Goal: Task Accomplishment & Management: Use online tool/utility

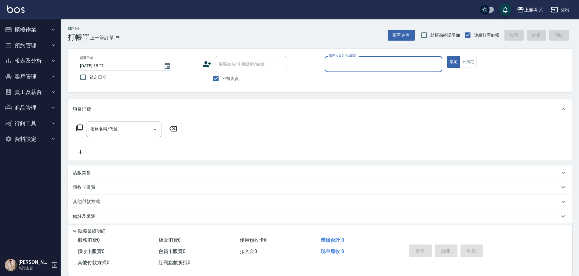
click at [383, 65] on input "服務人員姓名/編號" at bounding box center [383, 64] width 112 height 11
type input "[PERSON_NAME]-6"
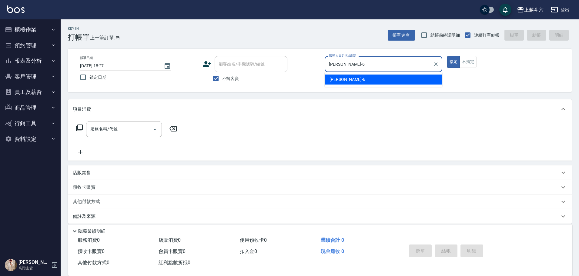
type button "true"
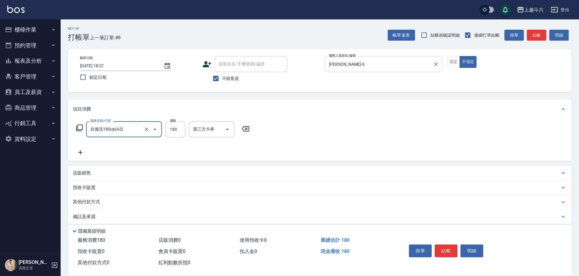
type input "自備洗180up(A2)"
type input "200"
type input "[PERSON_NAME]-23"
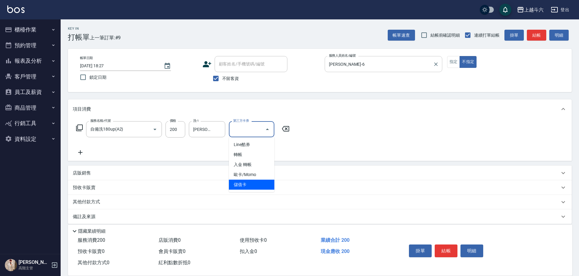
type input "儲值卡"
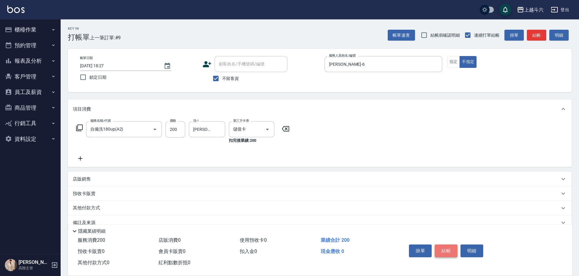
click at [451, 245] on button "結帳" at bounding box center [446, 251] width 23 height 13
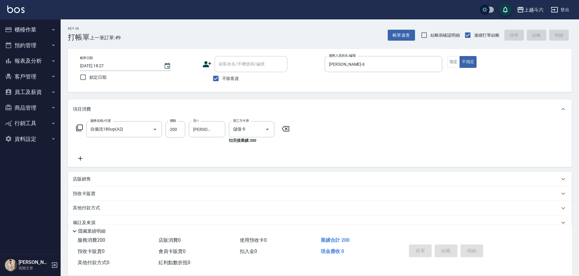
type input "[DATE] 21:36"
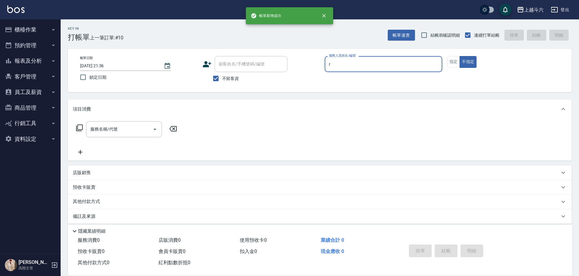
type input "r"
type button "false"
type input "[PERSON_NAME]"
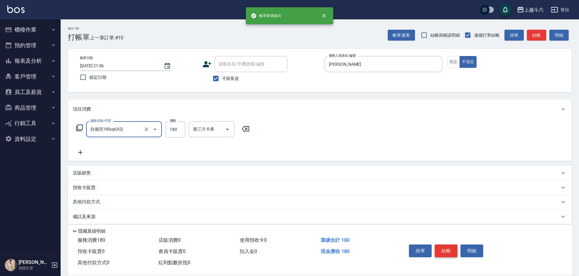
type input "自備洗180up(A2)"
type input "200"
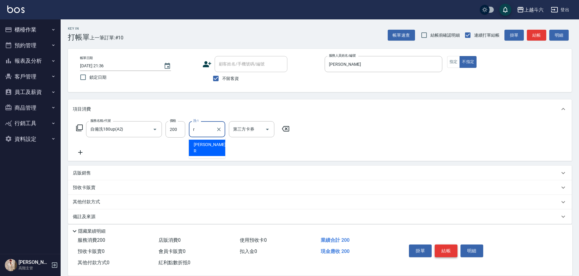
type input "[PERSON_NAME]"
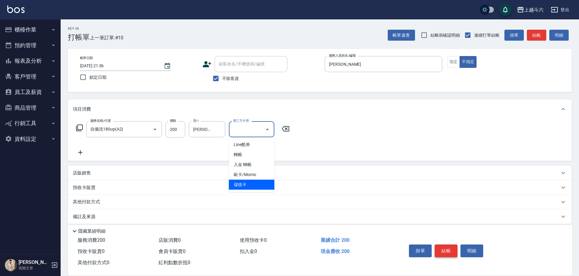
type input "儲值卡"
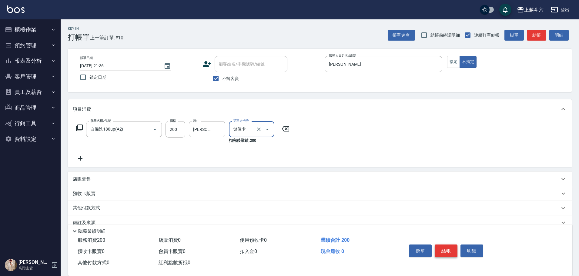
click at [451, 245] on button "結帳" at bounding box center [446, 251] width 23 height 13
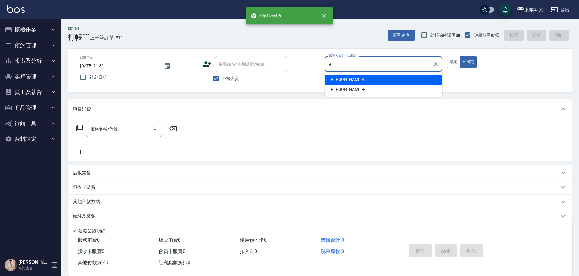
type input "[PERSON_NAME]"
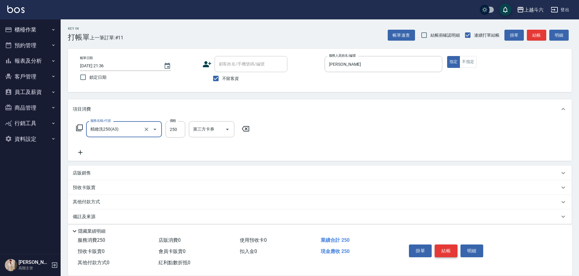
type input "精緻洗250(A3)"
type input "[PERSON_NAME]"
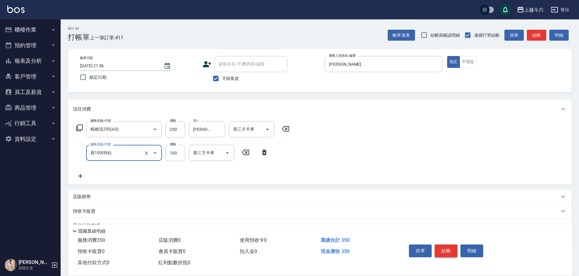
type input "肩100(特6)"
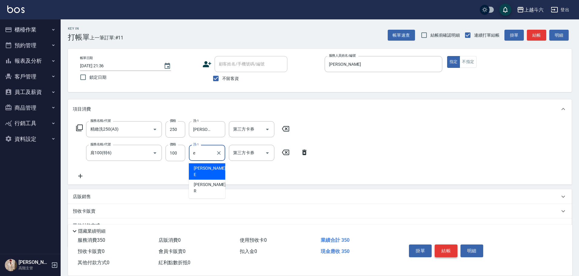
type input "[PERSON_NAME]"
click at [451, 245] on button "結帳" at bounding box center [446, 251] width 23 height 13
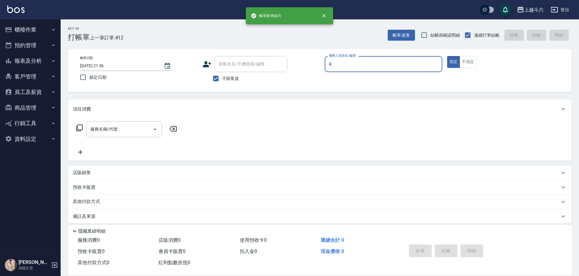
type input "[PERSON_NAME]"
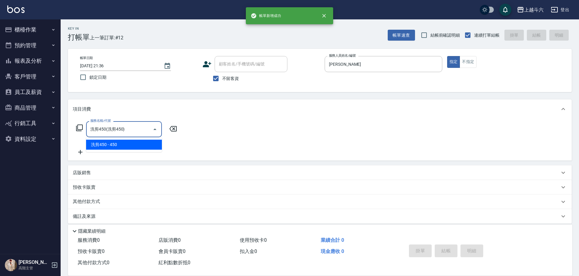
type input "洗剪450"
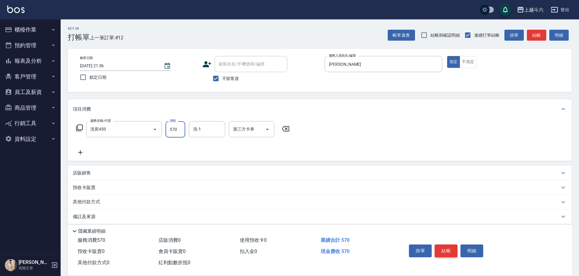
type input "570"
type input "[PERSON_NAME]-23"
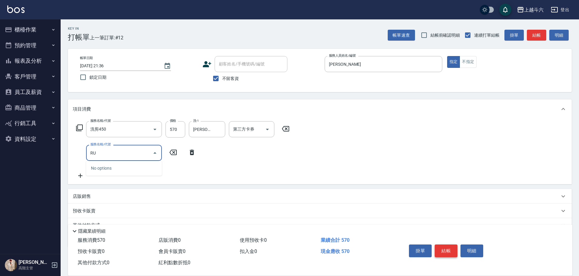
type input "R"
type input "C"
type input "肩100(特6)"
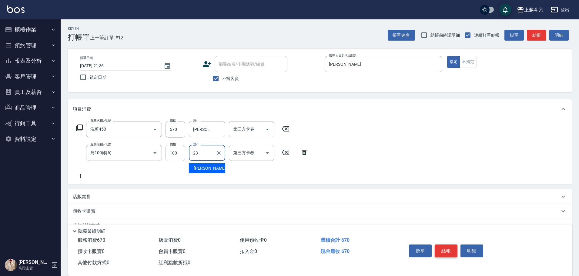
type input "[PERSON_NAME]-23"
click at [452, 245] on button "結帳" at bounding box center [446, 251] width 23 height 13
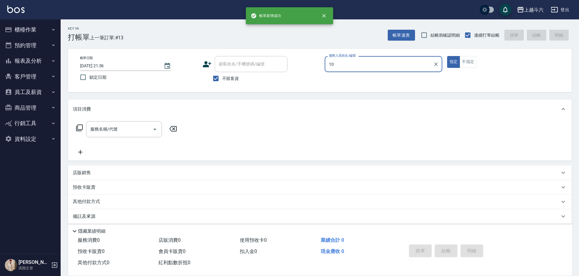
type input "Lambo藍寶-10"
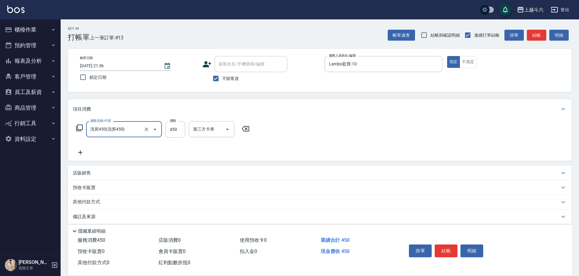
type input "洗剪450"
type input "520"
type input "[PERSON_NAME]-23"
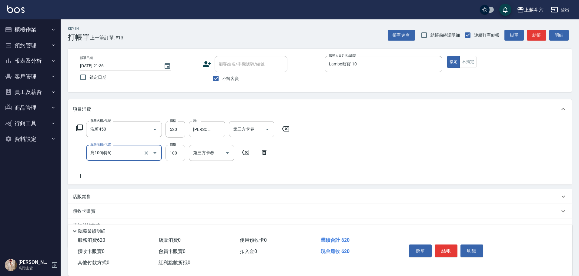
type input "肩100(特6)"
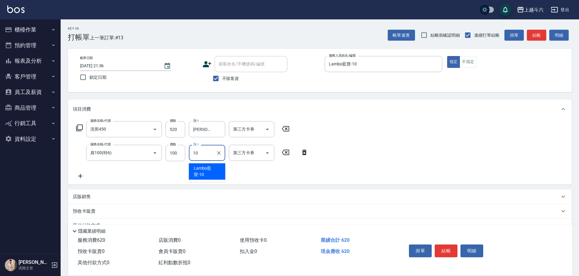
type input "Lambo藍寶-10"
click at [452, 245] on button "結帳" at bounding box center [446, 251] width 23 height 13
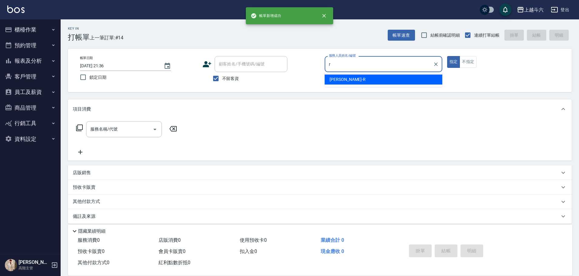
type input "[PERSON_NAME]"
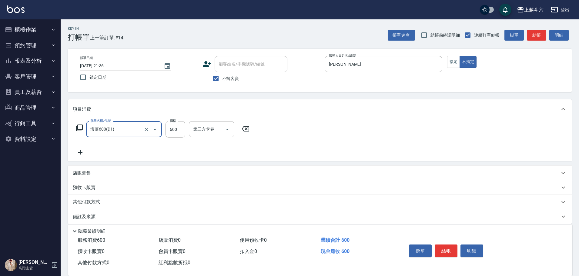
type input "海藻600(D1)"
type input "[PERSON_NAME]-23"
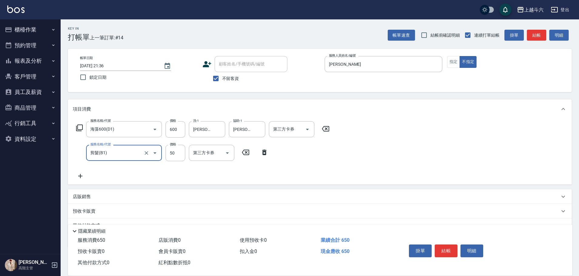
type input "剪髮(B1)"
click at [452, 245] on button "結帳" at bounding box center [446, 251] width 23 height 13
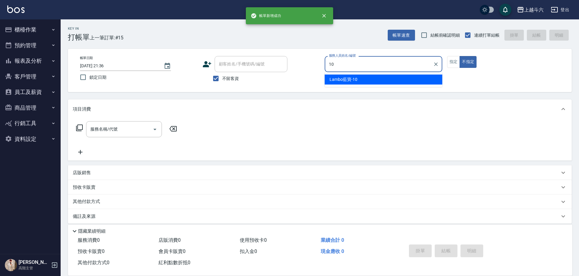
type input "Lambo藍寶-10"
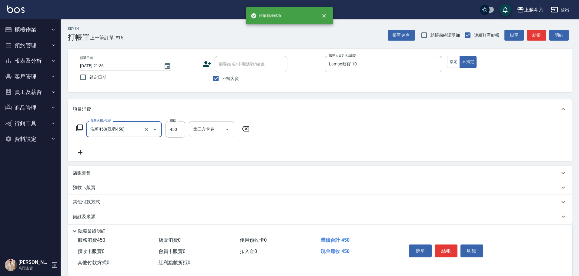
type input "洗剪450"
type input "[PERSON_NAME]-23"
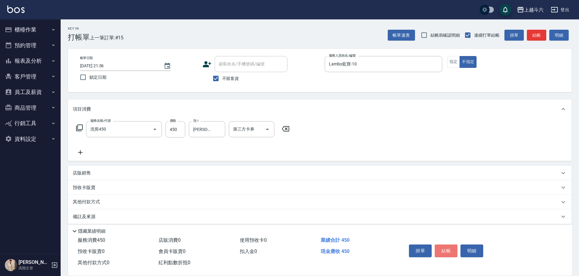
click at [452, 245] on button "結帳" at bounding box center [446, 251] width 23 height 13
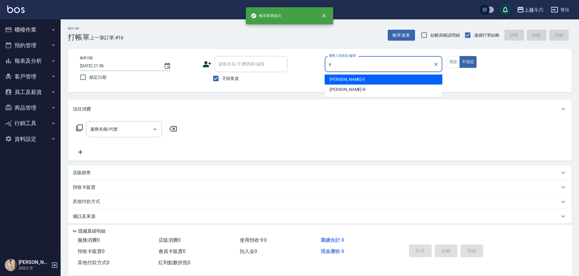
type input "[PERSON_NAME]"
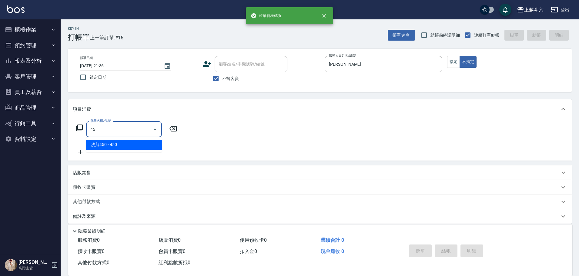
type input "4"
type input "精緻洗250(A3)"
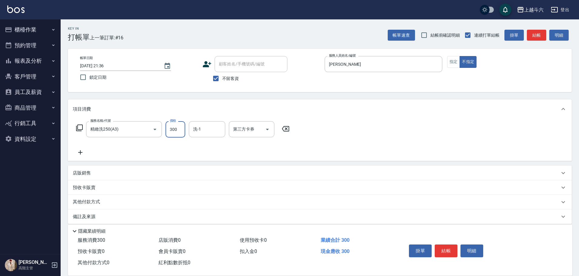
type input "300"
type input "[PERSON_NAME]"
click at [452, 245] on button "結帳" at bounding box center [446, 251] width 23 height 13
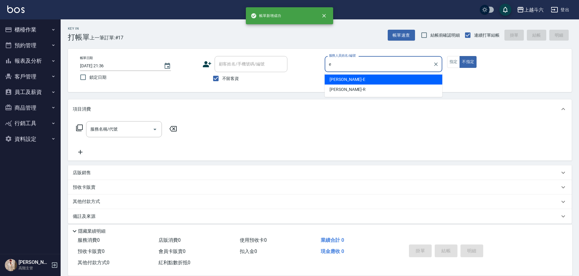
type input "[PERSON_NAME]"
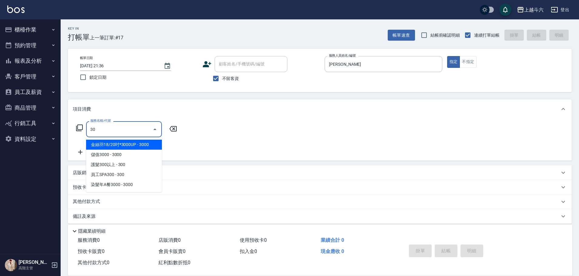
type input "3"
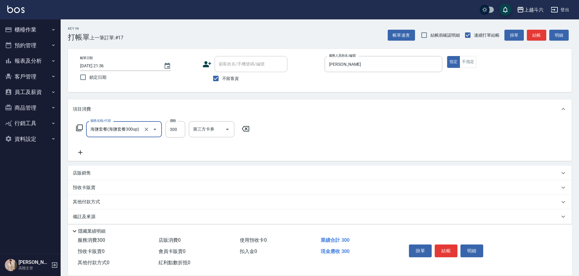
type input "海鹽套餐(海鹽套餐300up)"
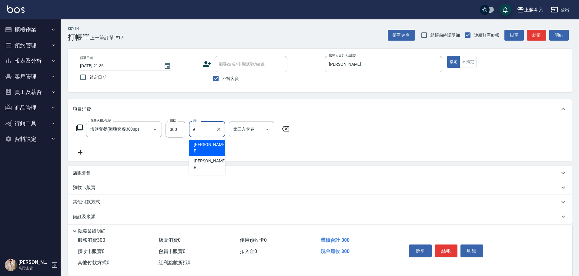
type input "[PERSON_NAME]"
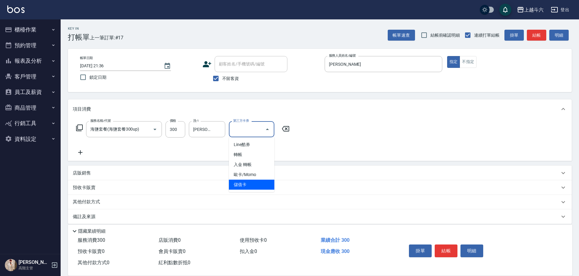
type input "儲值卡"
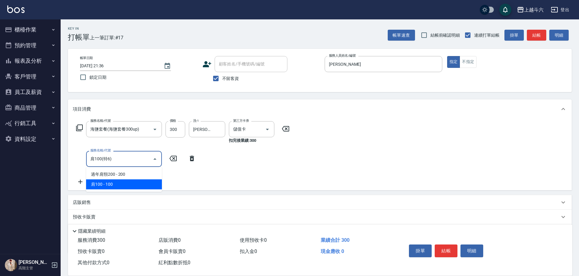
type input "肩100(特6)"
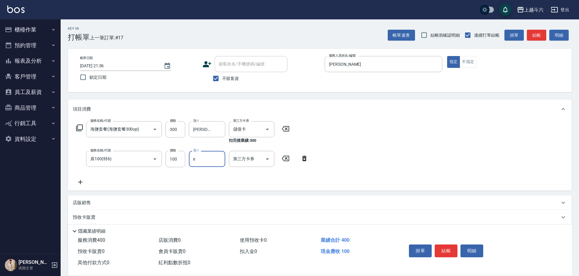
type input "[PERSON_NAME]"
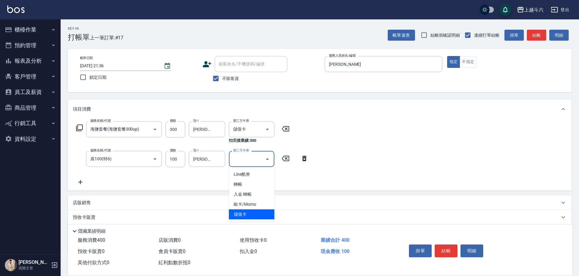
type input "儲值卡"
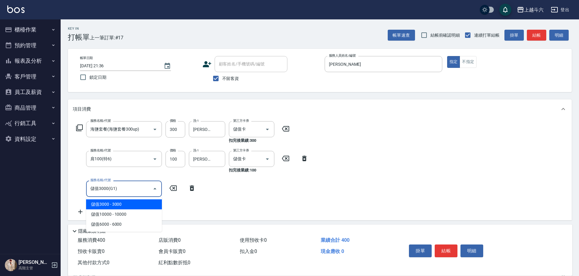
type input "儲值3000(G1)"
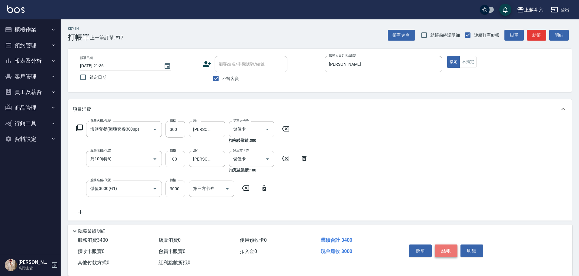
click at [450, 245] on button "結帳" at bounding box center [446, 251] width 23 height 13
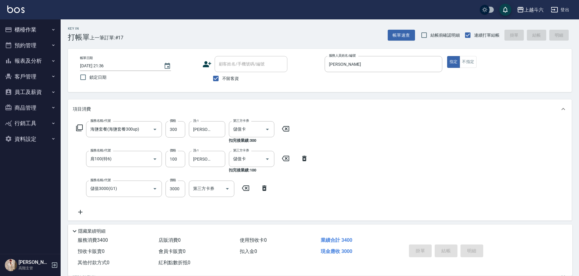
type input "[DATE] 21:37"
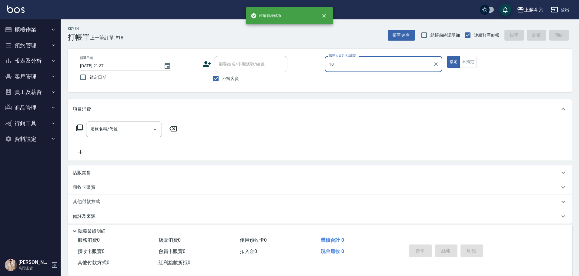
type input "Lambo藍寶-10"
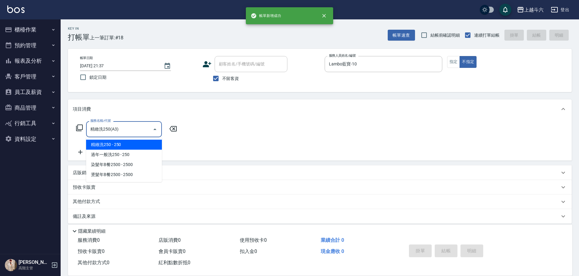
type input "精緻洗250(A3)"
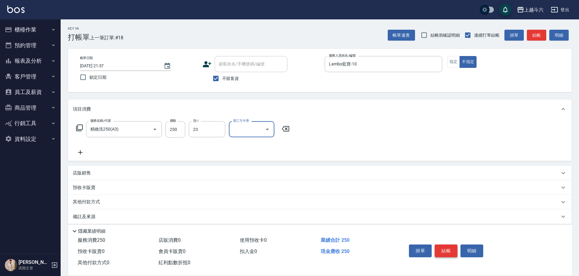
type input "[PERSON_NAME]-23"
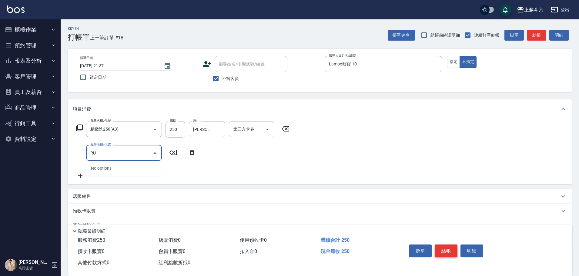
type input "R"
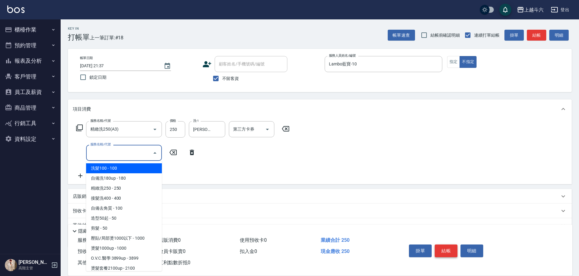
type input "C"
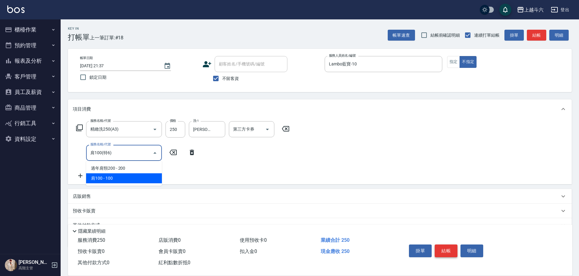
type input "肩100(特6)"
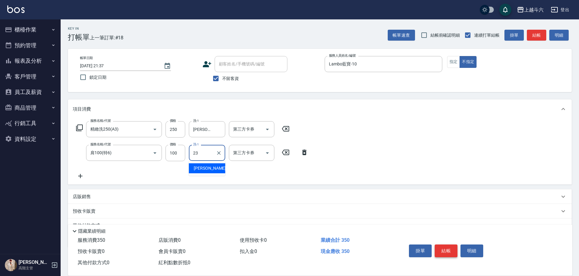
type input "[PERSON_NAME]-23"
click at [450, 245] on button "結帳" at bounding box center [446, 251] width 23 height 13
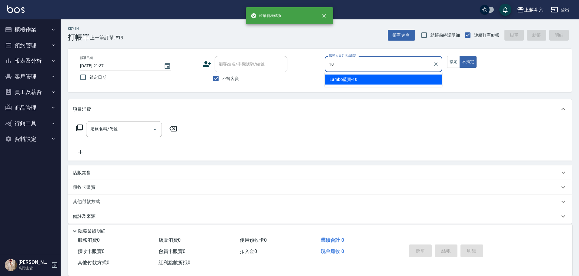
type input "Lambo藍寶-10"
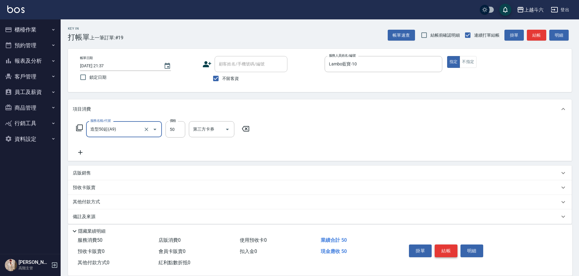
type input "造型50起(A9)"
type input "250"
click at [450, 245] on button "結帳" at bounding box center [446, 251] width 23 height 13
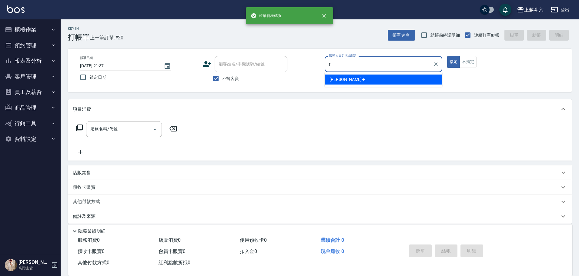
type input "[PERSON_NAME]"
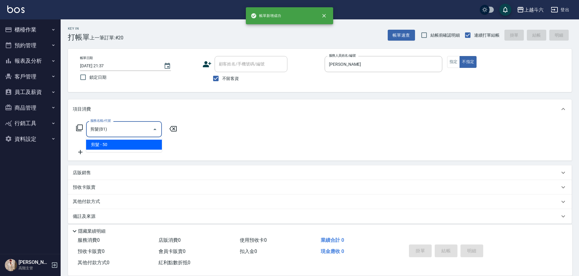
type input "剪髮(B1)"
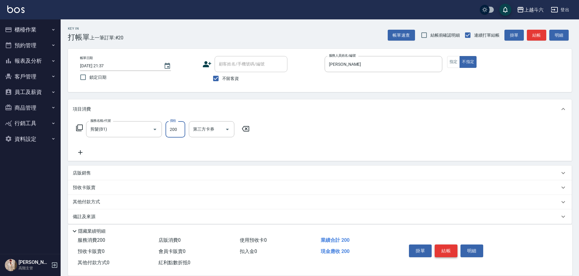
type input "200"
click at [443, 245] on button "結帳" at bounding box center [446, 251] width 23 height 13
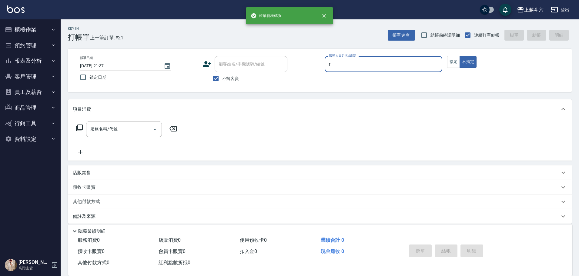
type input "[PERSON_NAME]"
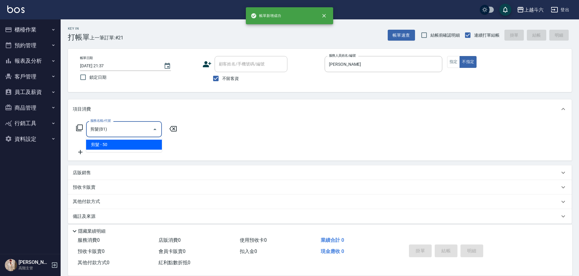
type input "剪髮(B1)"
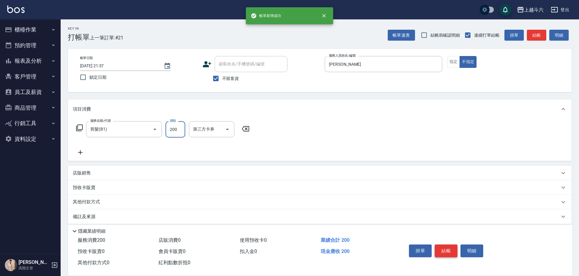
type input "200"
click at [443, 245] on button "結帳" at bounding box center [446, 251] width 23 height 13
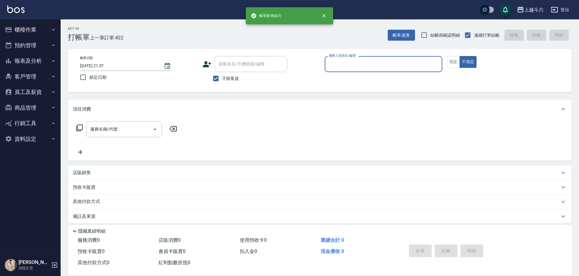
click at [58, 31] on button "櫃檯作業" at bounding box center [30, 30] width 56 height 16
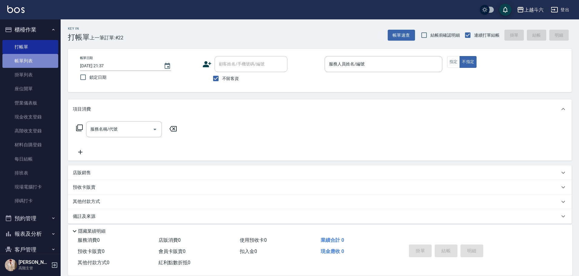
click at [35, 60] on link "帳單列表" at bounding box center [30, 61] width 56 height 14
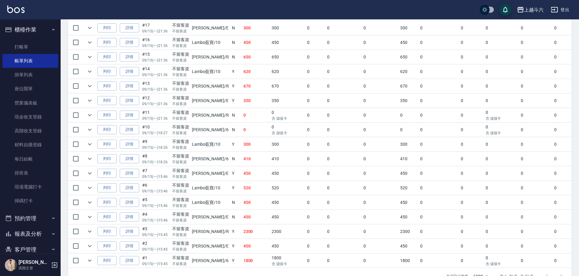
scroll to position [242, 0]
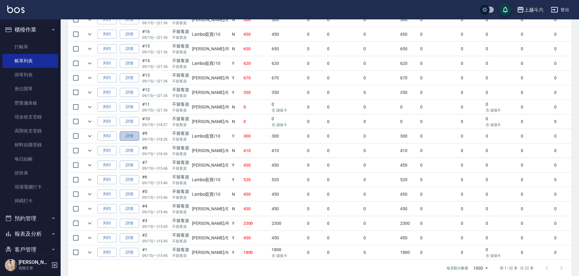
click at [132, 134] on link "詳情" at bounding box center [129, 136] width 19 height 9
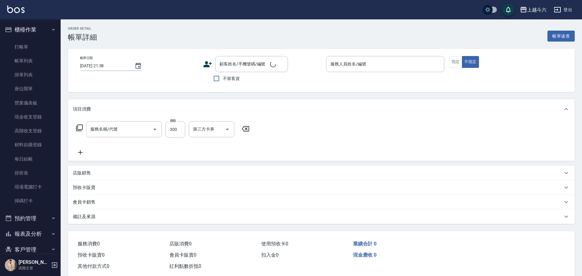
type input "[DATE] 18:26"
checkbox input "true"
type input "Lambo藍寶-10"
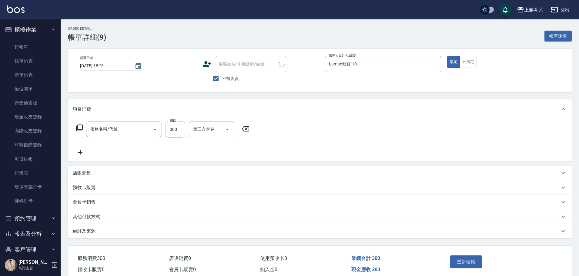
type input "剪髮(B1)"
click at [225, 128] on icon "Open" at bounding box center [227, 129] width 7 height 7
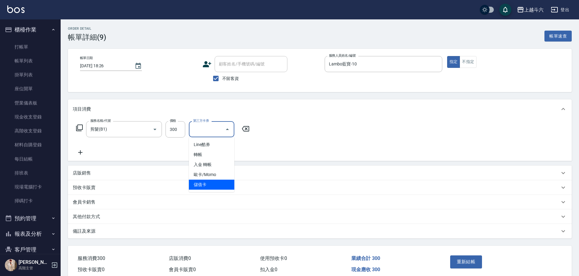
click at [218, 188] on span "儲值卡" at bounding box center [211, 185] width 45 height 10
type input "儲值卡"
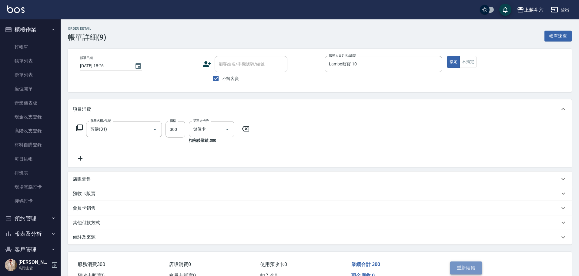
click at [467, 268] on button "重新結帳" at bounding box center [466, 268] width 32 height 13
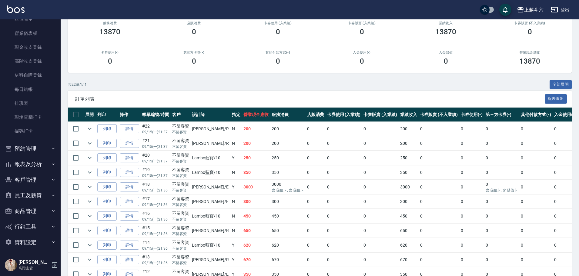
scroll to position [73, 0]
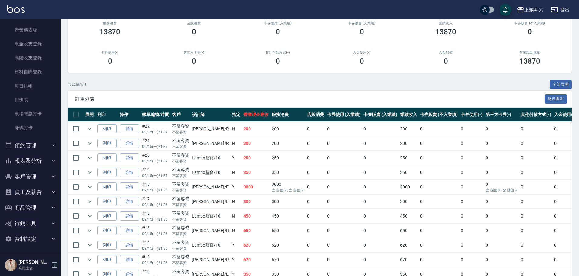
click at [39, 162] on button "報表及分析" at bounding box center [30, 161] width 56 height 16
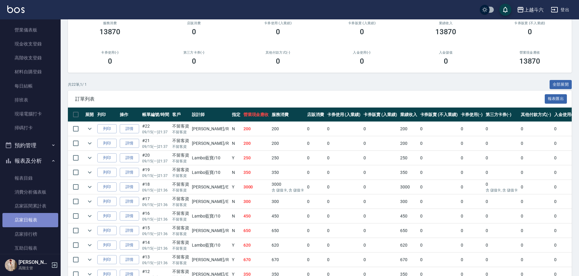
click at [34, 218] on link "店家日報表" at bounding box center [30, 220] width 56 height 14
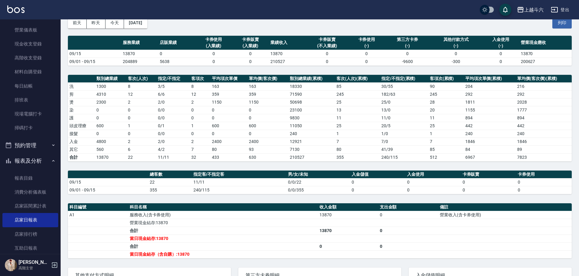
scroll to position [101, 0]
